Goal: Transaction & Acquisition: Purchase product/service

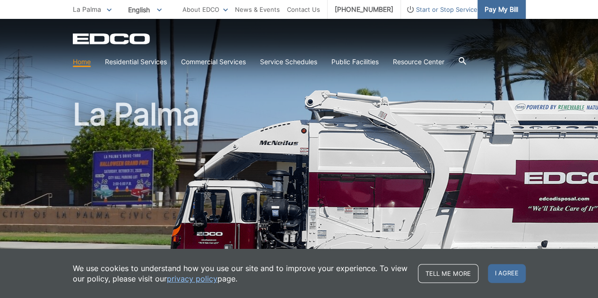
click at [501, 11] on span "Pay My Bill" at bounding box center [502, 9] width 34 height 10
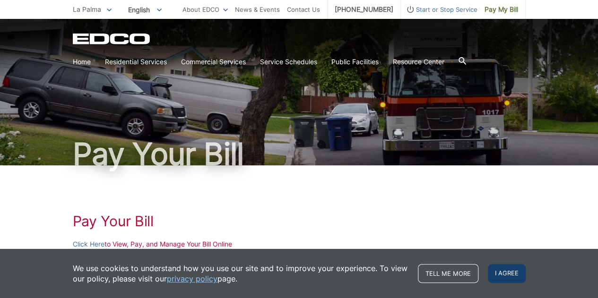
click at [499, 274] on span "I agree" at bounding box center [507, 273] width 38 height 19
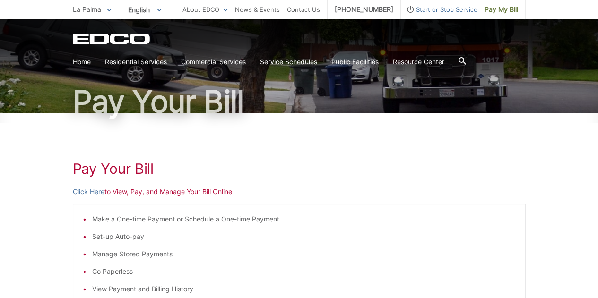
scroll to position [53, 0]
click at [95, 190] on link "Click Here" at bounding box center [89, 191] width 32 height 10
